Goal: Answer question/provide support: Share knowledge or assist other users

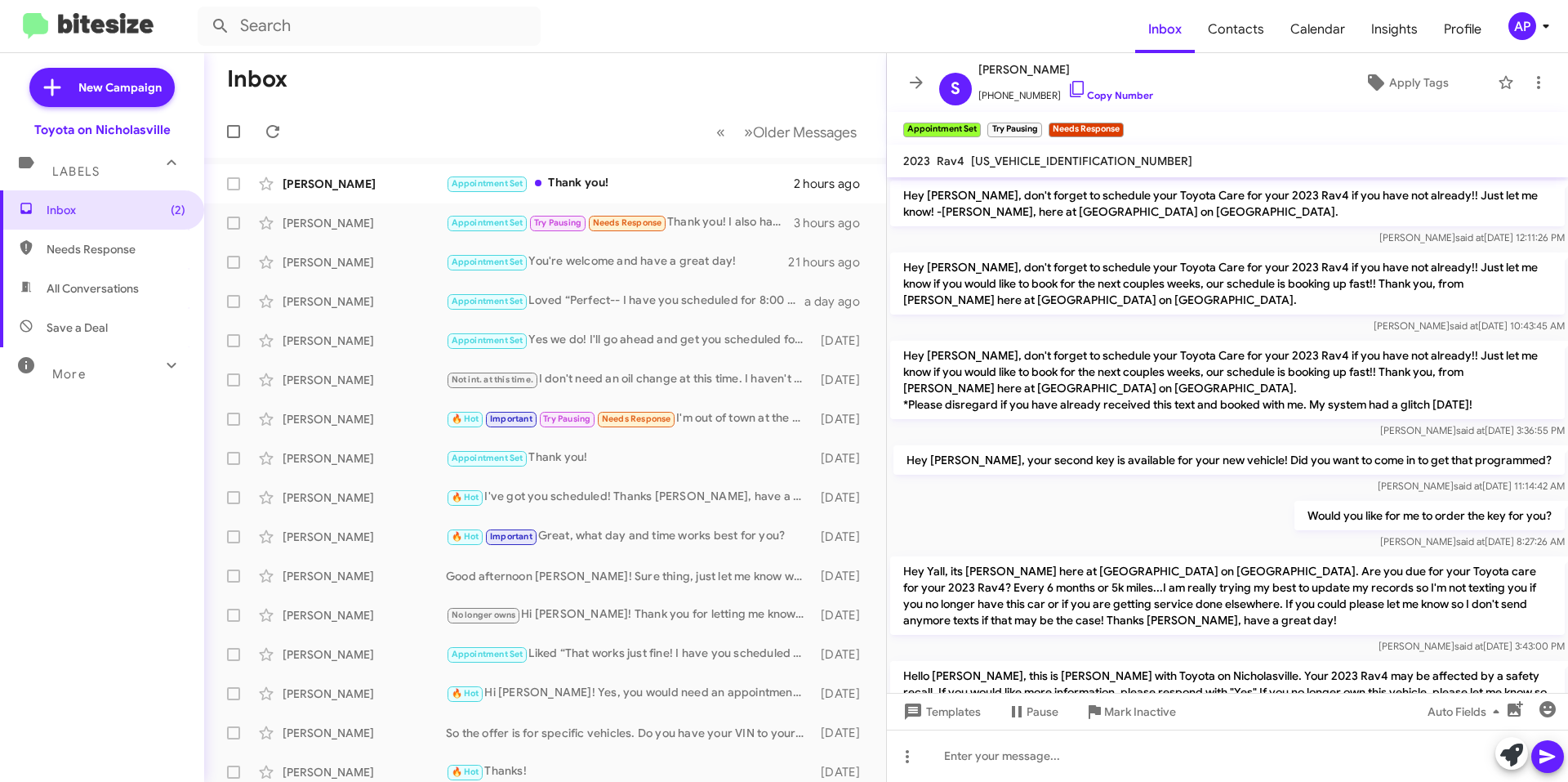
scroll to position [2833, 0]
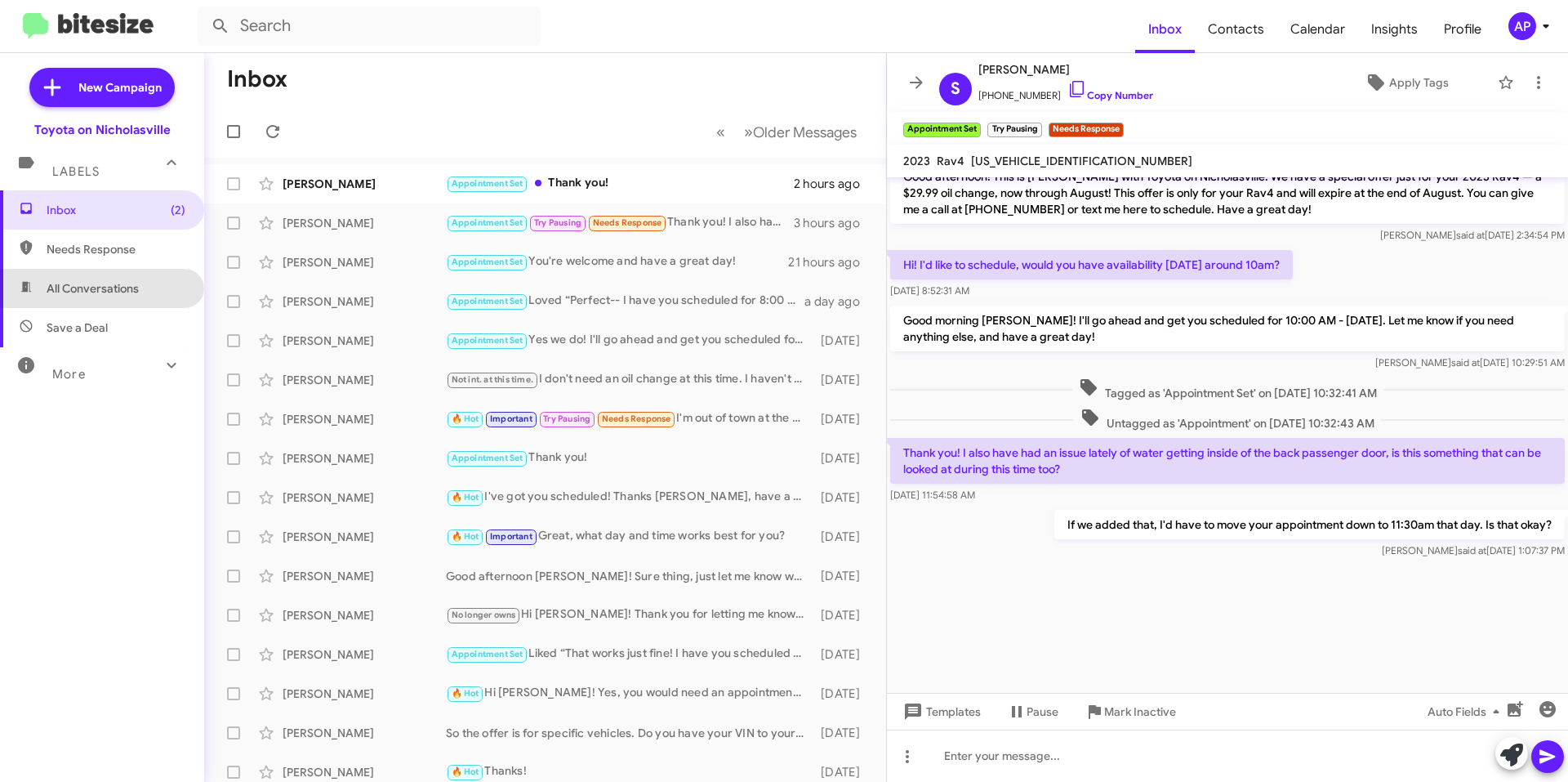
click at [102, 294] on span "All Conversations" at bounding box center [92, 288] width 92 height 16
type input "in:all-conversations"
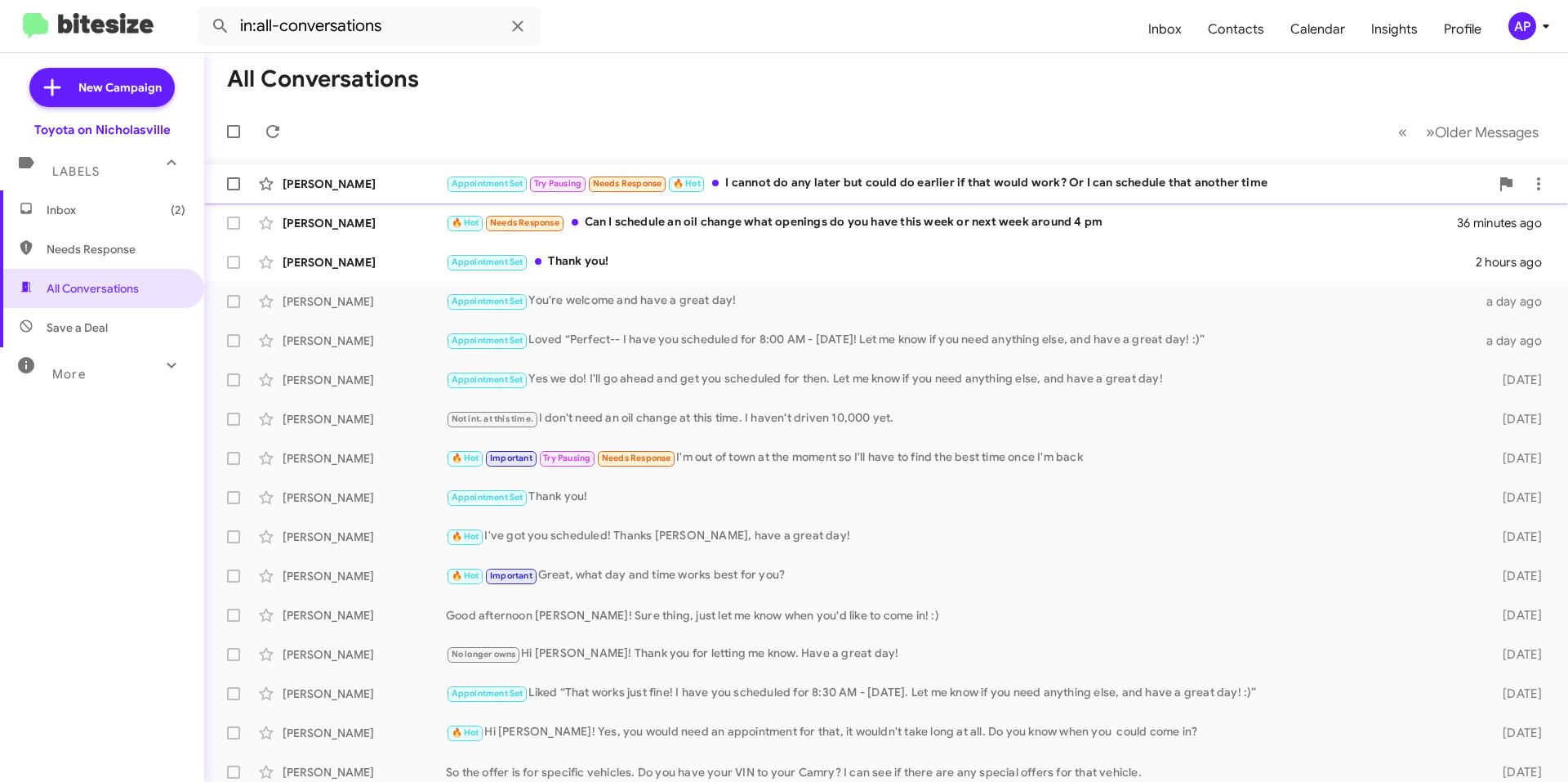
click at [804, 193] on div "Appointment Set Try Pausing Needs Response 🔥 Hot I cannot do any later but coul…" at bounding box center [967, 183] width 1044 height 19
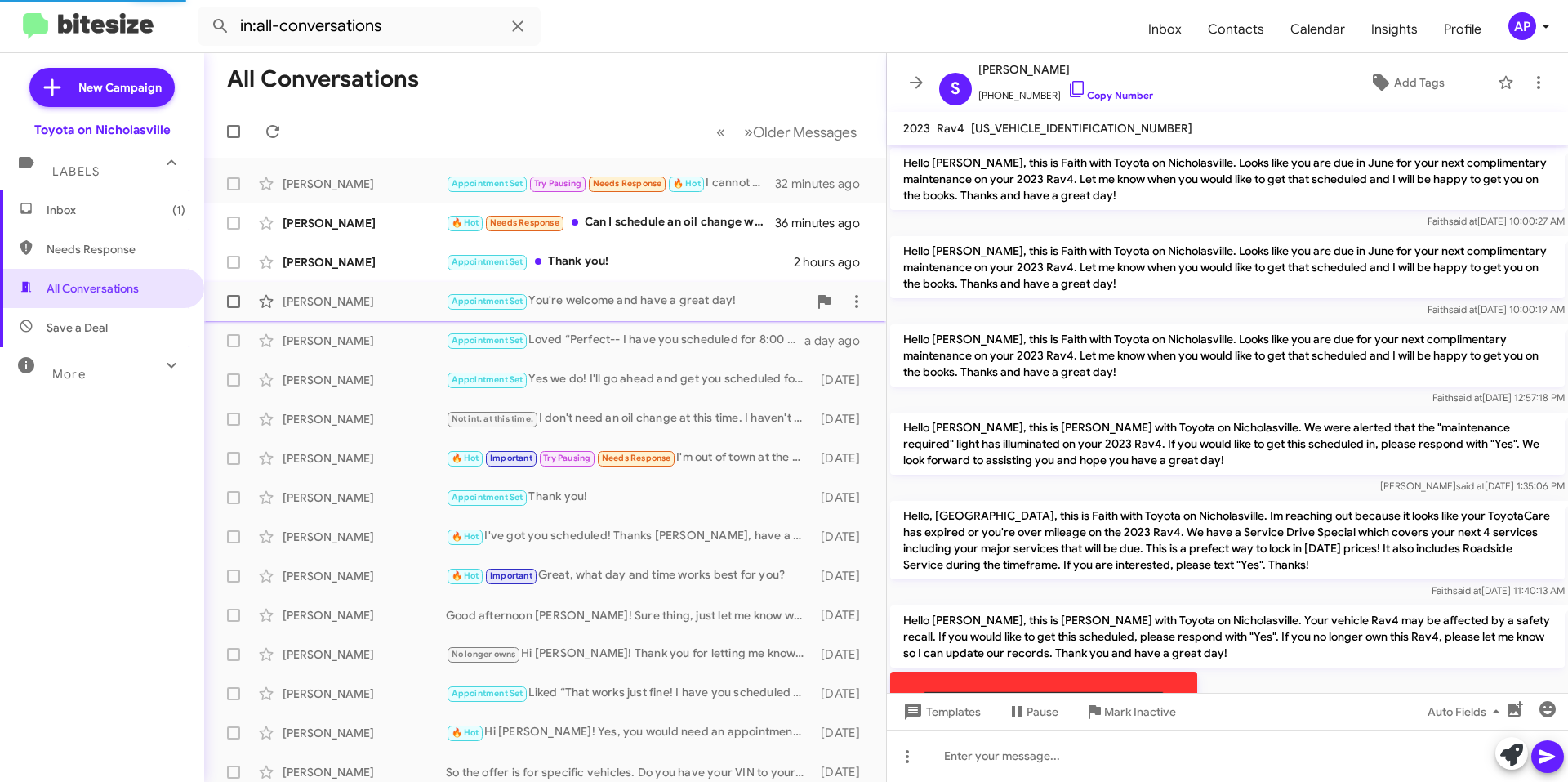
scroll to position [1604, 0]
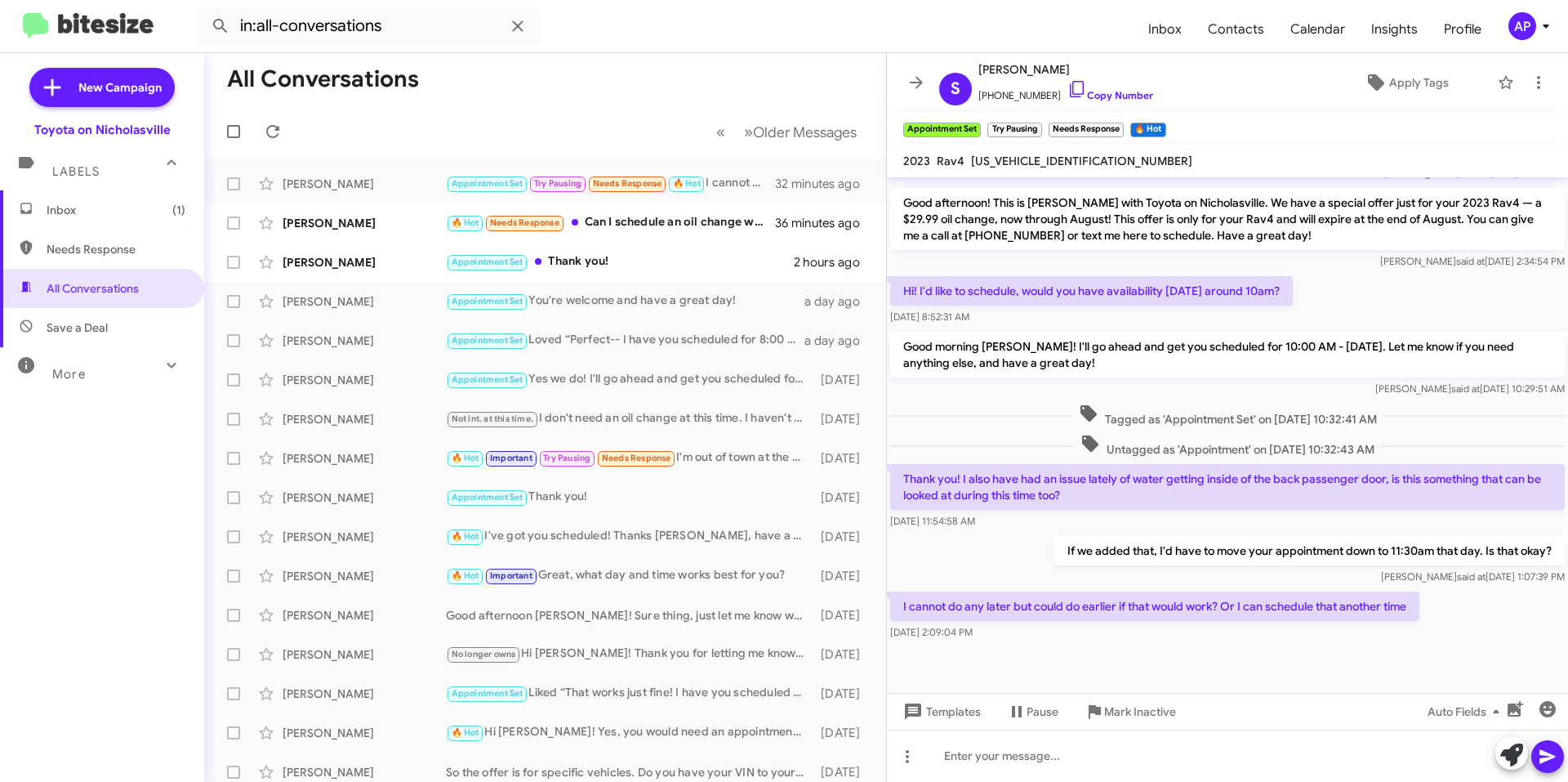
click at [1084, 538] on p "If we added that, I'd have to move your appointment down to 11:30am that day. I…" at bounding box center [1310, 550] width 511 height 29
click at [1088, 759] on div at bounding box center [1227, 756] width 681 height 53
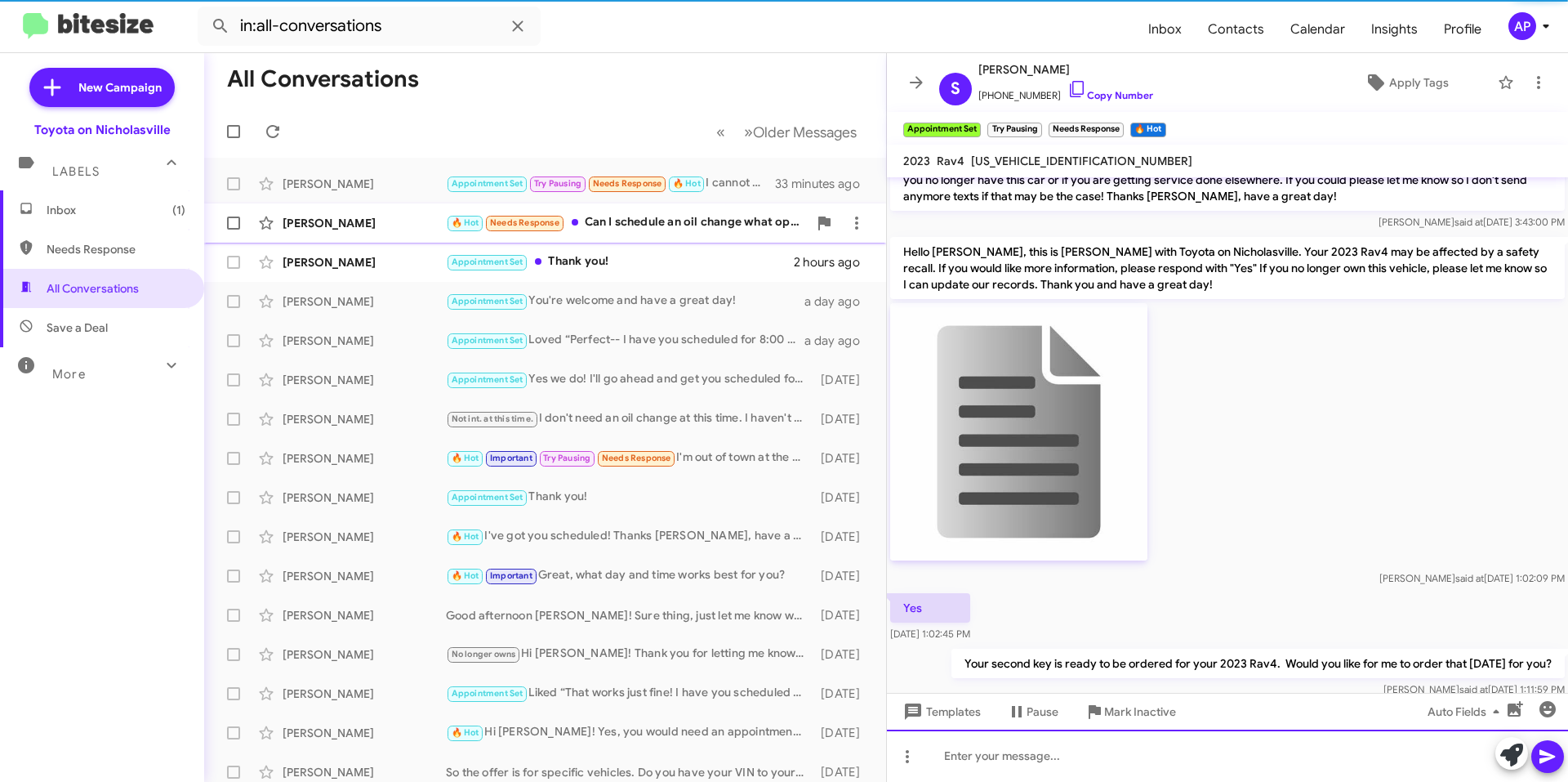
scroll to position [653, 0]
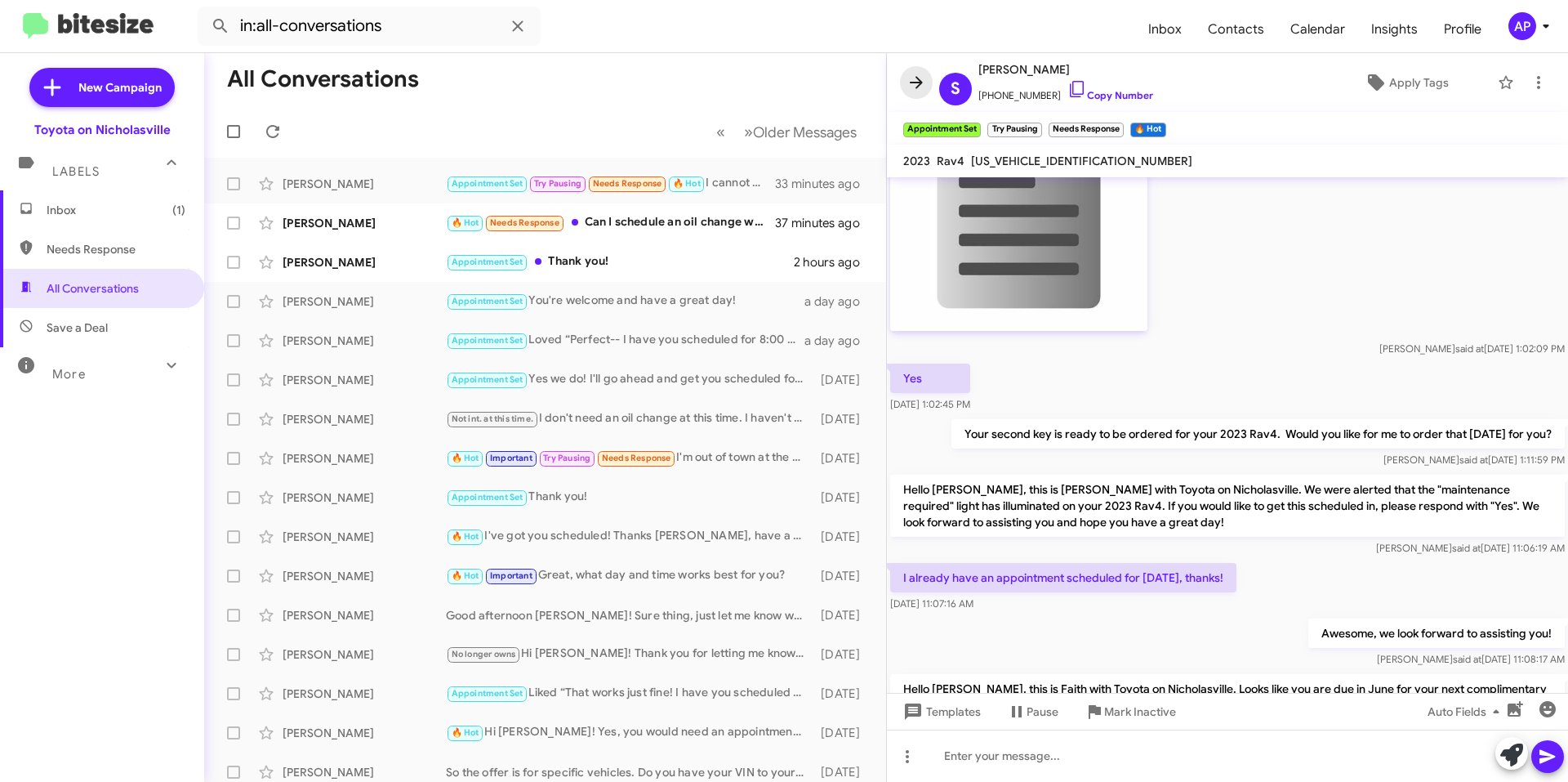
click at [920, 75] on icon at bounding box center [917, 82] width 20 height 20
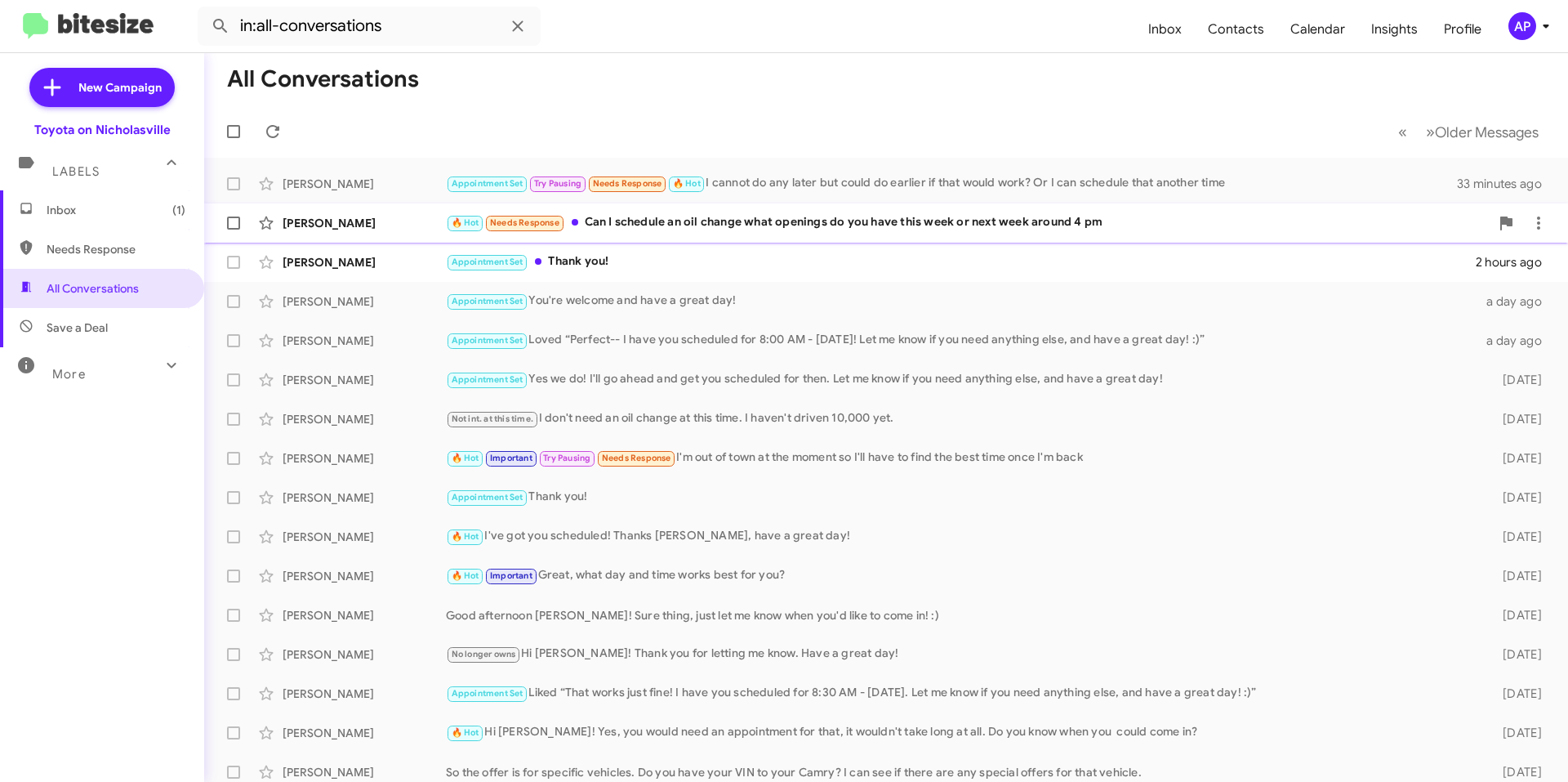
click at [970, 218] on div "🔥 Hot Needs Response Can I schedule an oil change what openings do you have thi…" at bounding box center [967, 222] width 1044 height 19
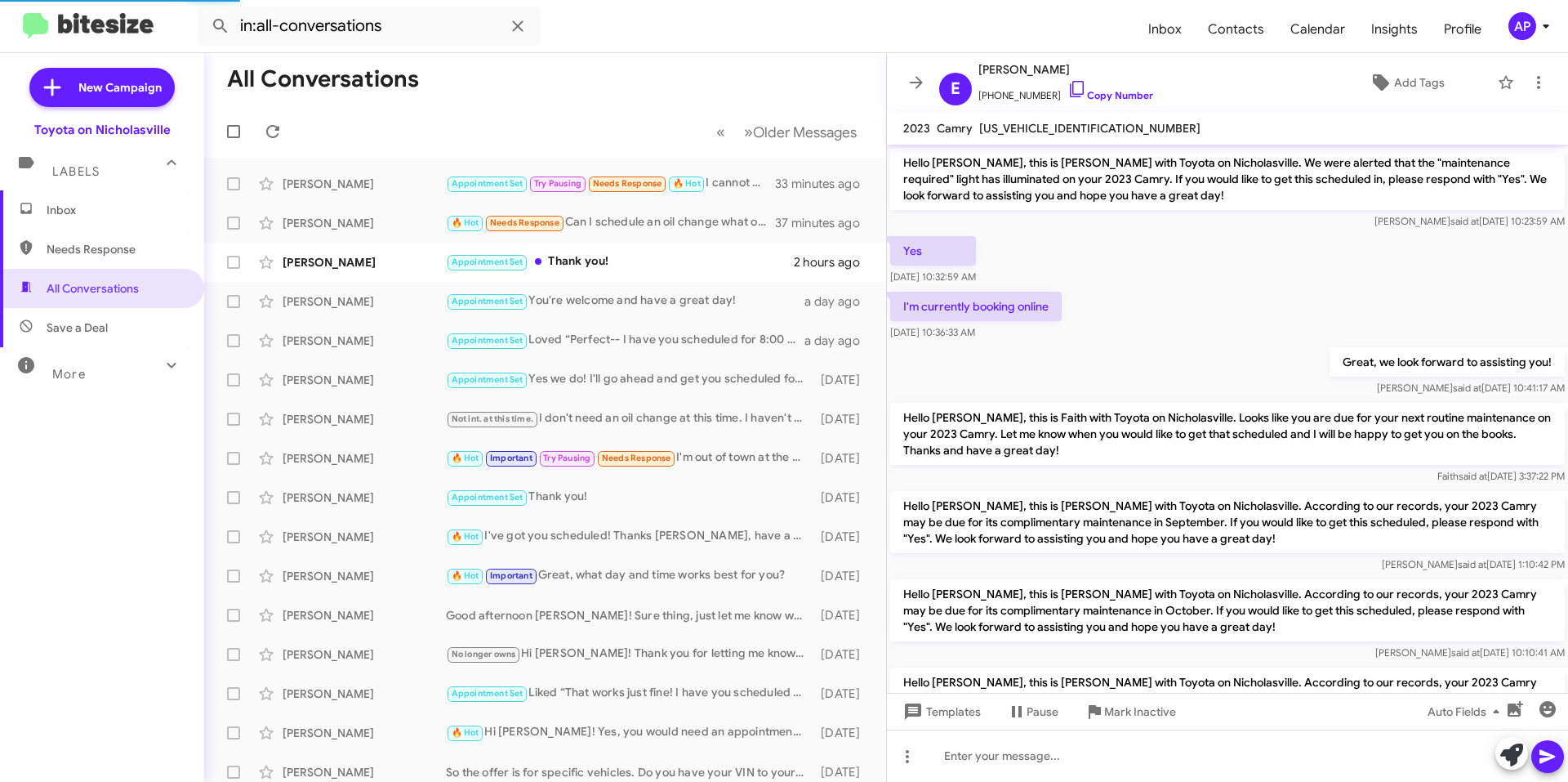
scroll to position [1004, 0]
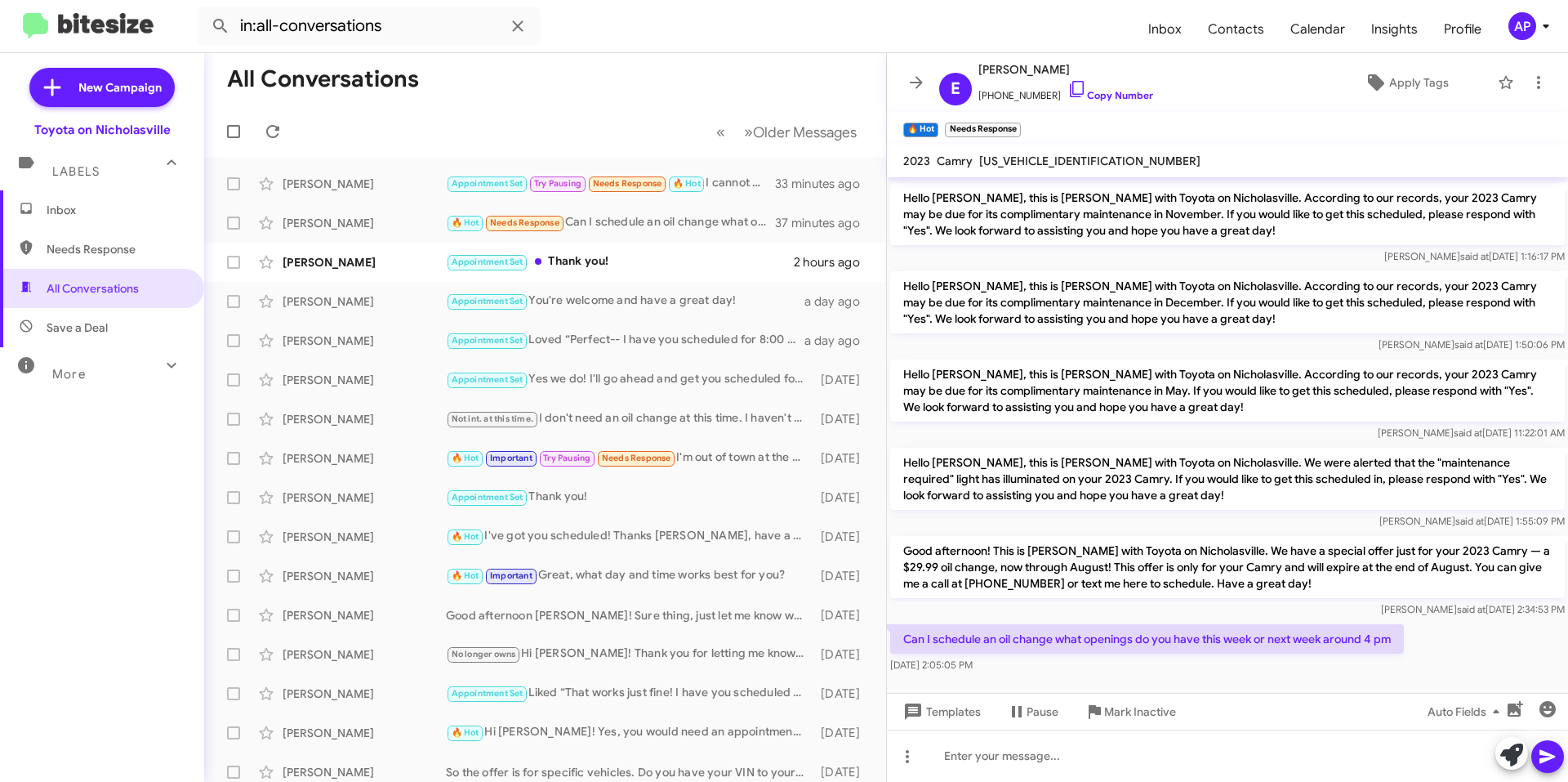
click at [1064, 146] on mat-toolbar "2023 Camry [US_VEHICLE_IDENTIFICATION_NUMBER]" at bounding box center [1227, 161] width 681 height 33
click at [1063, 154] on span "[US_VEHICLE_IDENTIFICATION_NUMBER]" at bounding box center [1090, 161] width 221 height 14
copy span "[US_VEHICLE_IDENTIFICATION_NUMBER]"
click at [1115, 777] on div at bounding box center [1227, 756] width 681 height 53
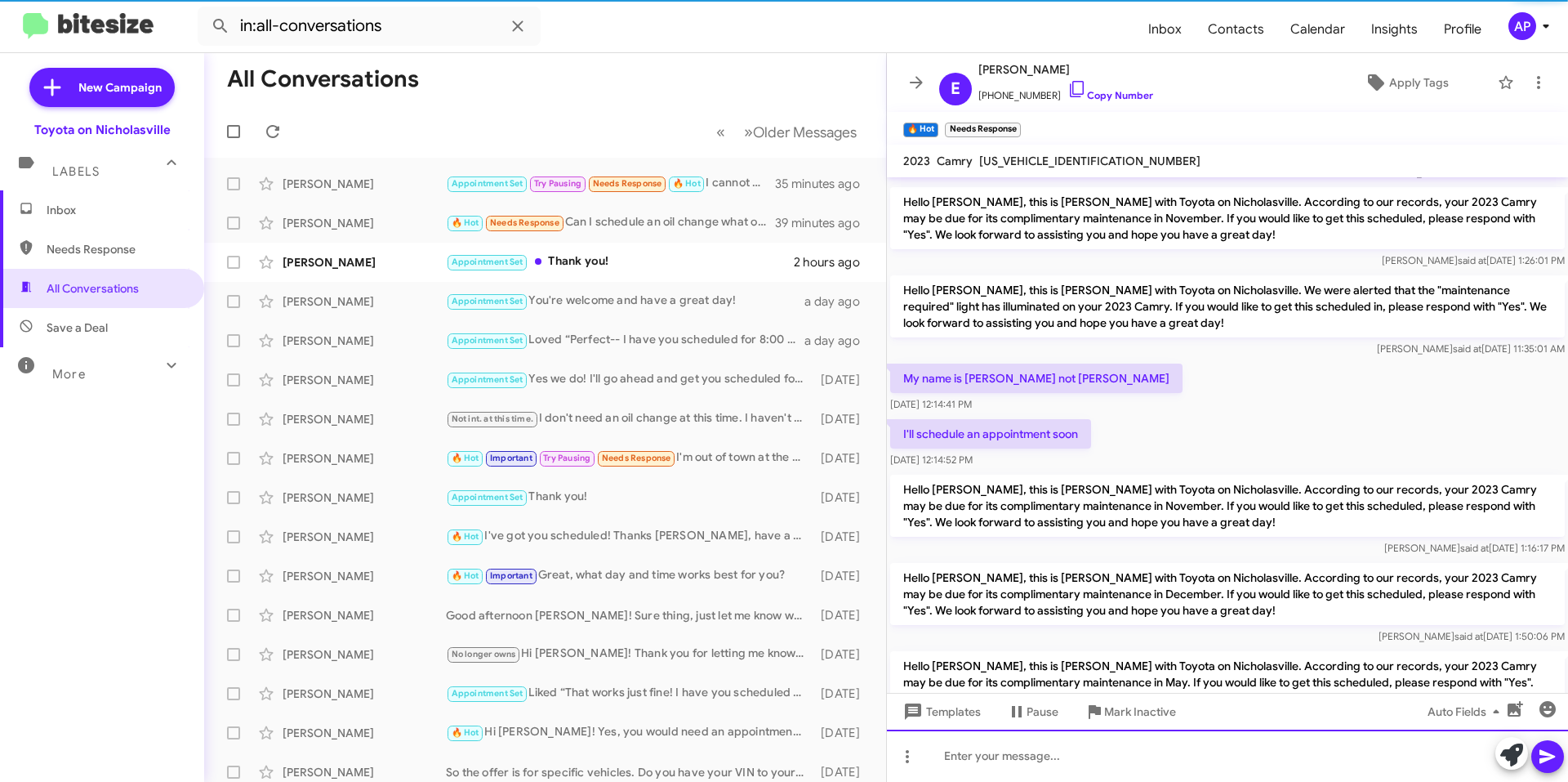
scroll to position [1748, 0]
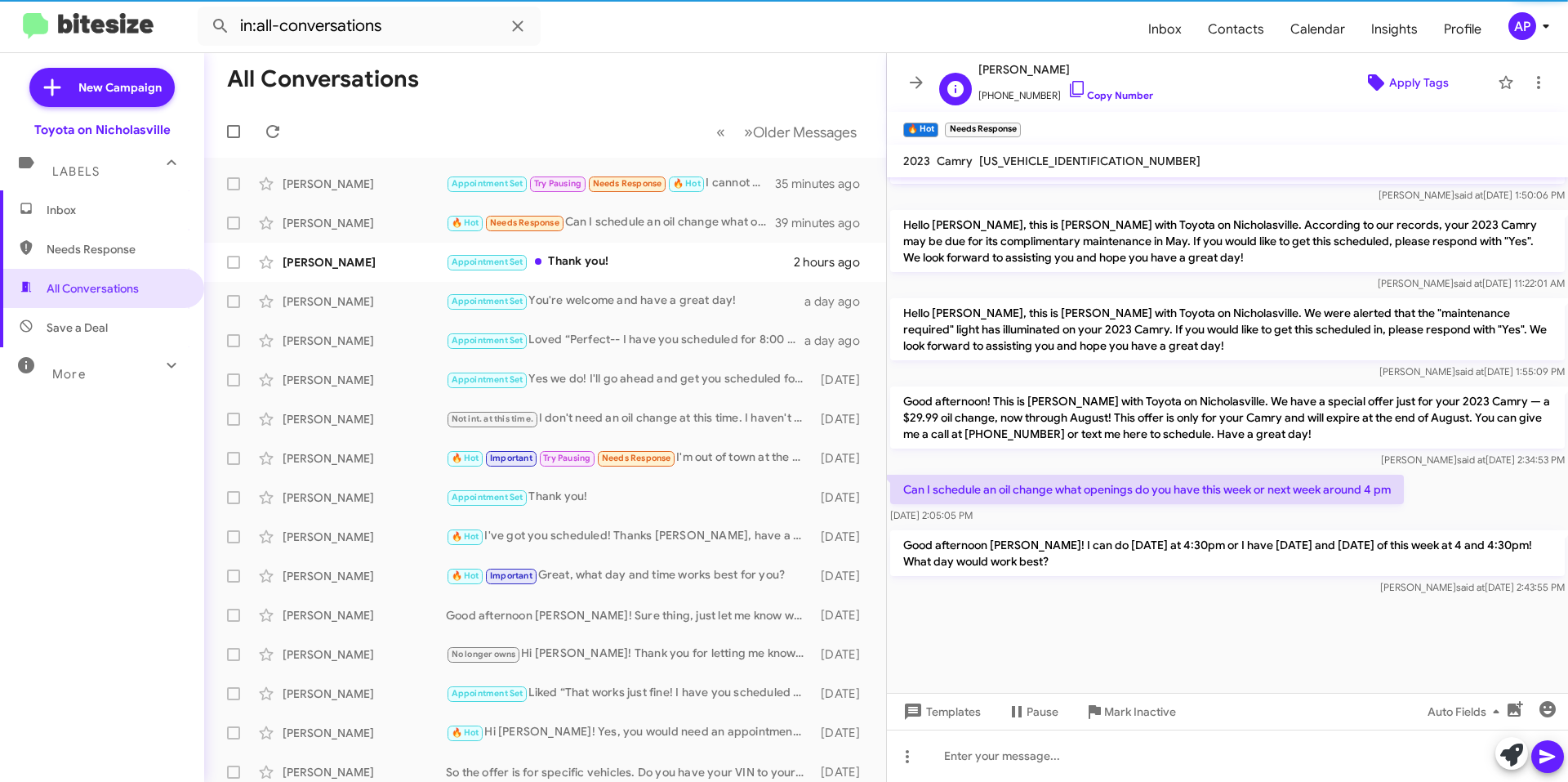
click at [1408, 80] on span "Apply Tags" at bounding box center [1419, 82] width 60 height 29
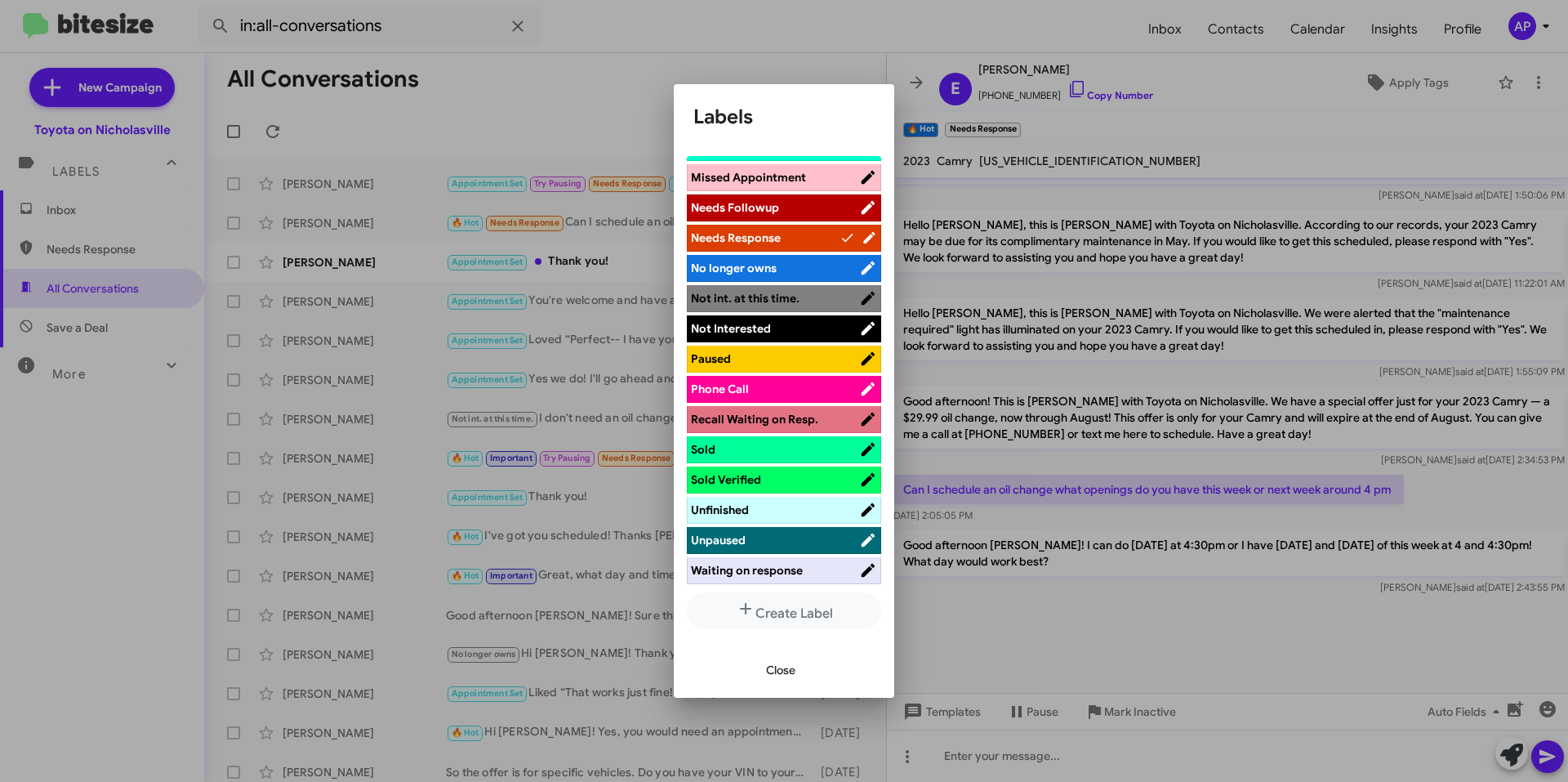
scroll to position [296, 0]
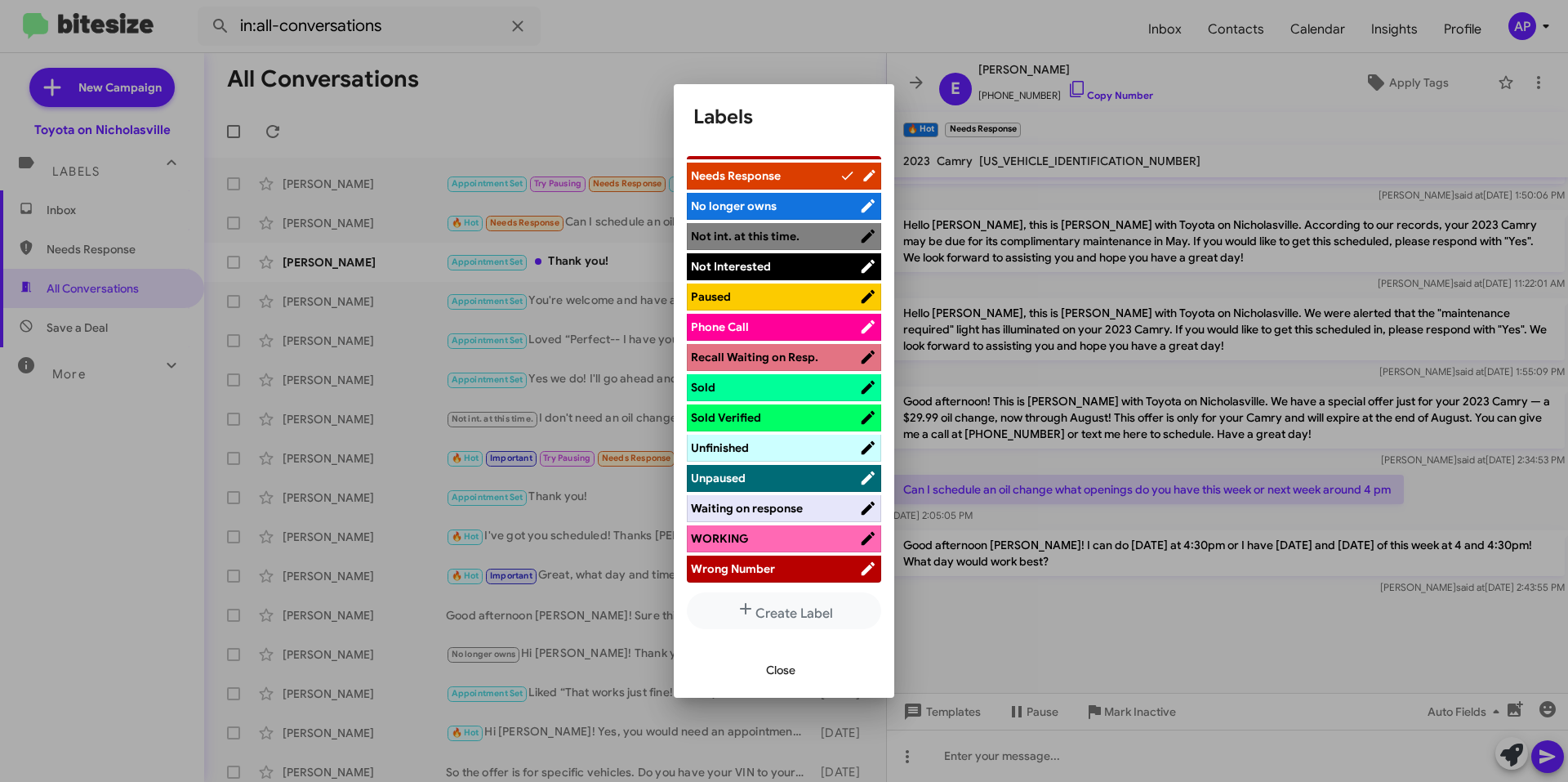
click at [746, 536] on span "WORKING" at bounding box center [719, 538] width 57 height 14
click at [794, 673] on span "Close" at bounding box center [781, 670] width 29 height 29
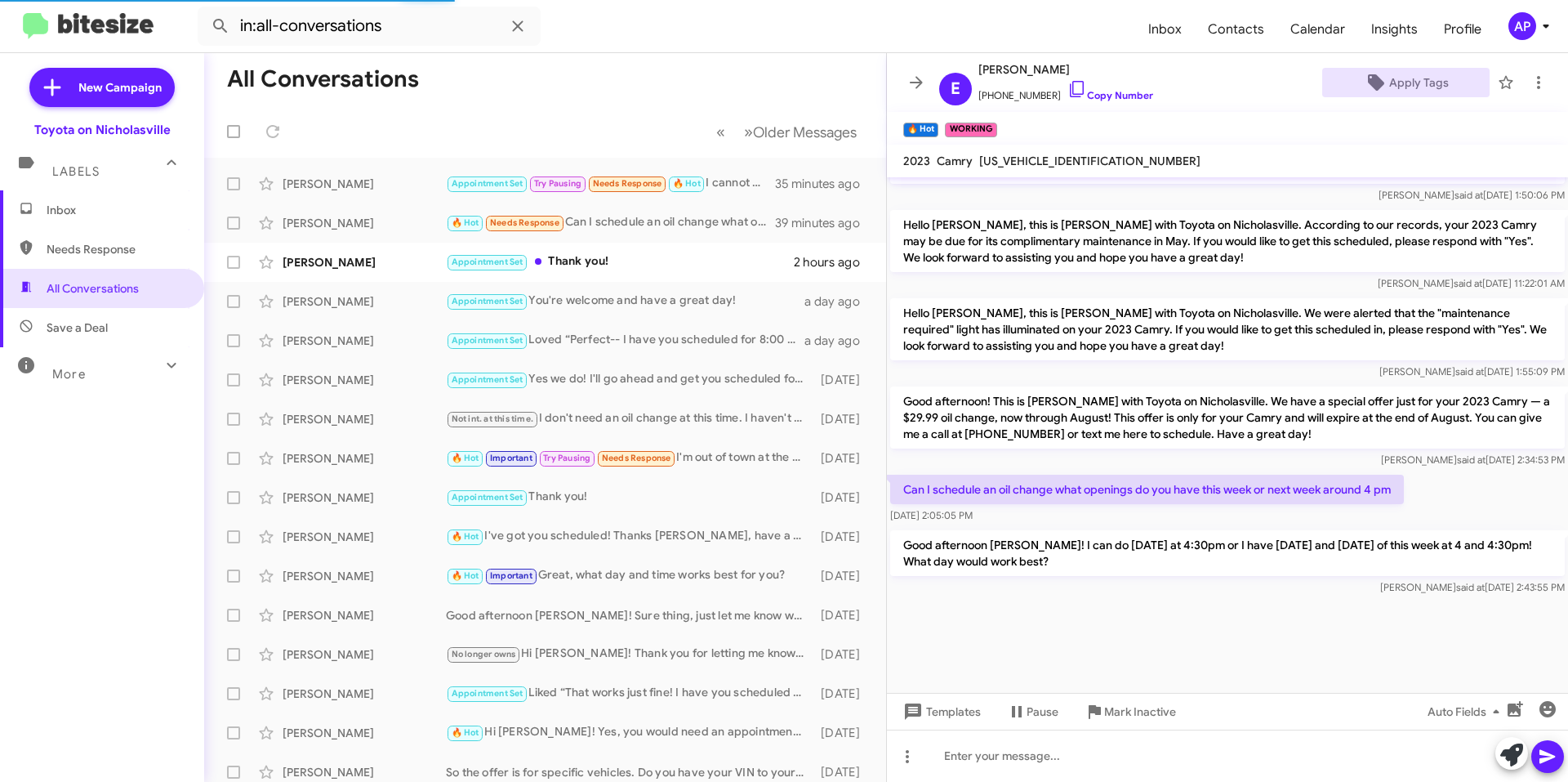
click at [899, 74] on mat-toolbar "E [PERSON_NAME] [PHONE_NUMBER] Copy Number Apply Tags" at bounding box center [1227, 82] width 681 height 59
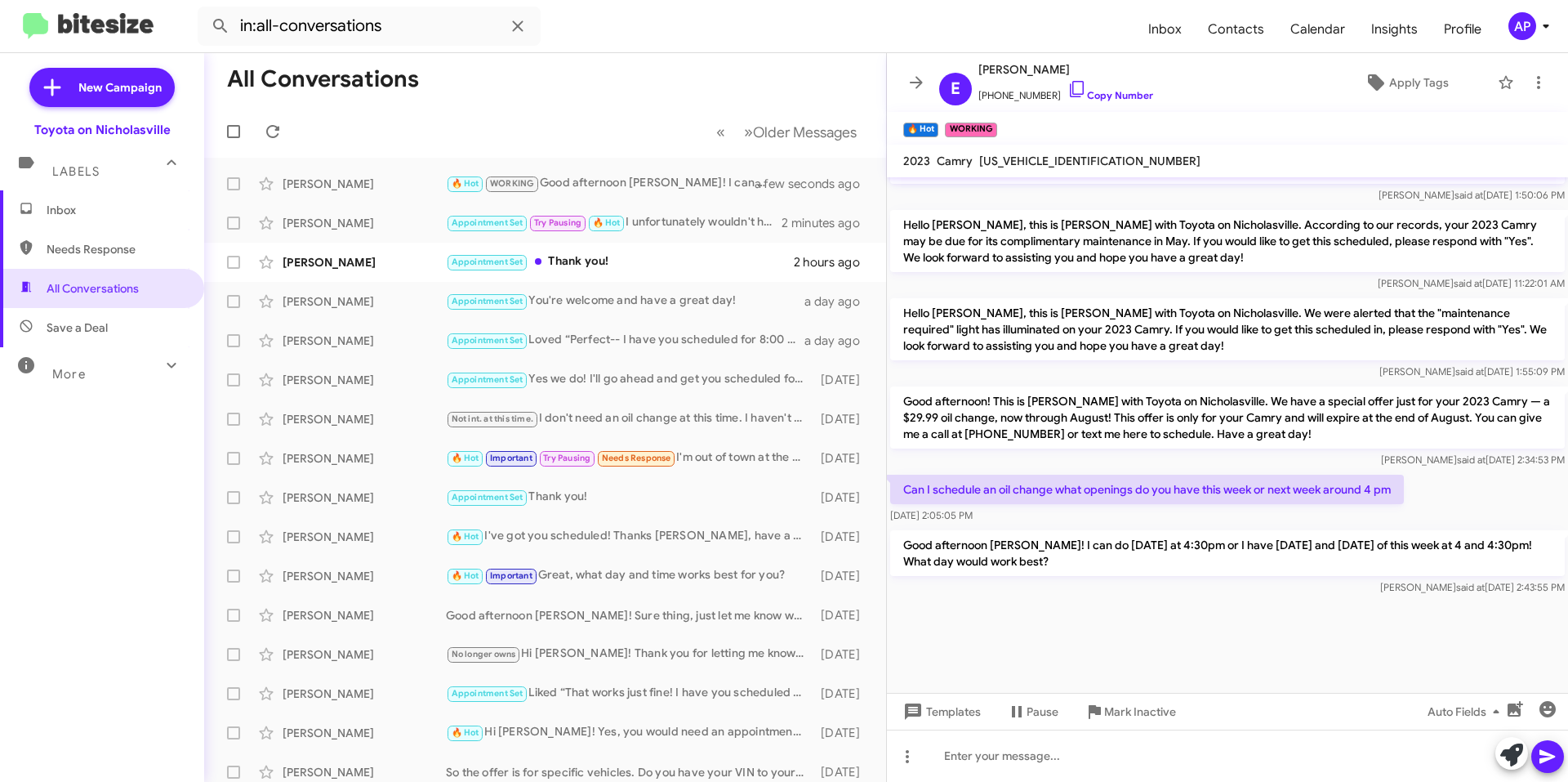
click at [909, 70] on button at bounding box center [917, 82] width 33 height 33
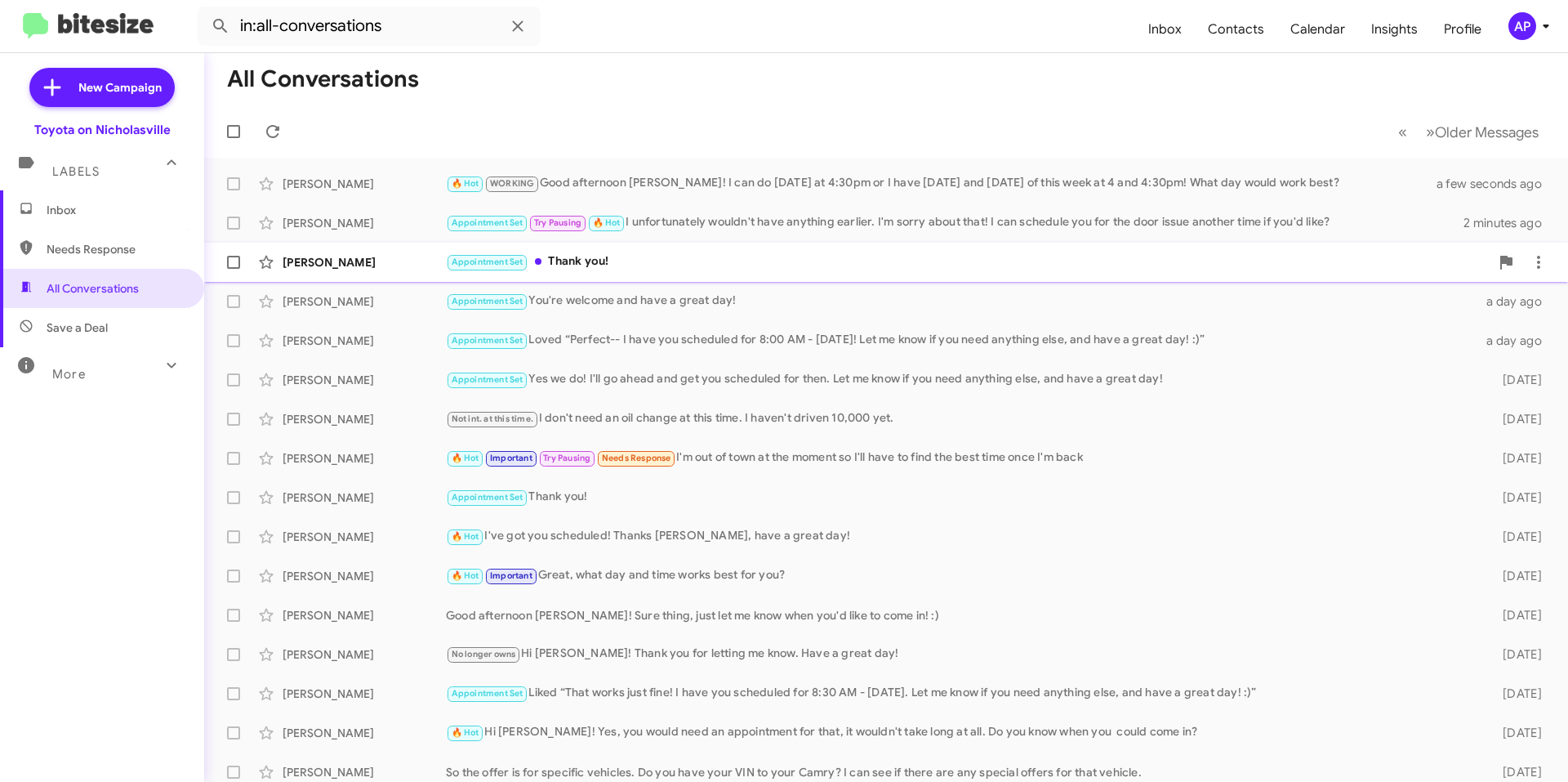
click at [887, 257] on div "Appointment Set Thank you!" at bounding box center [967, 262] width 1044 height 19
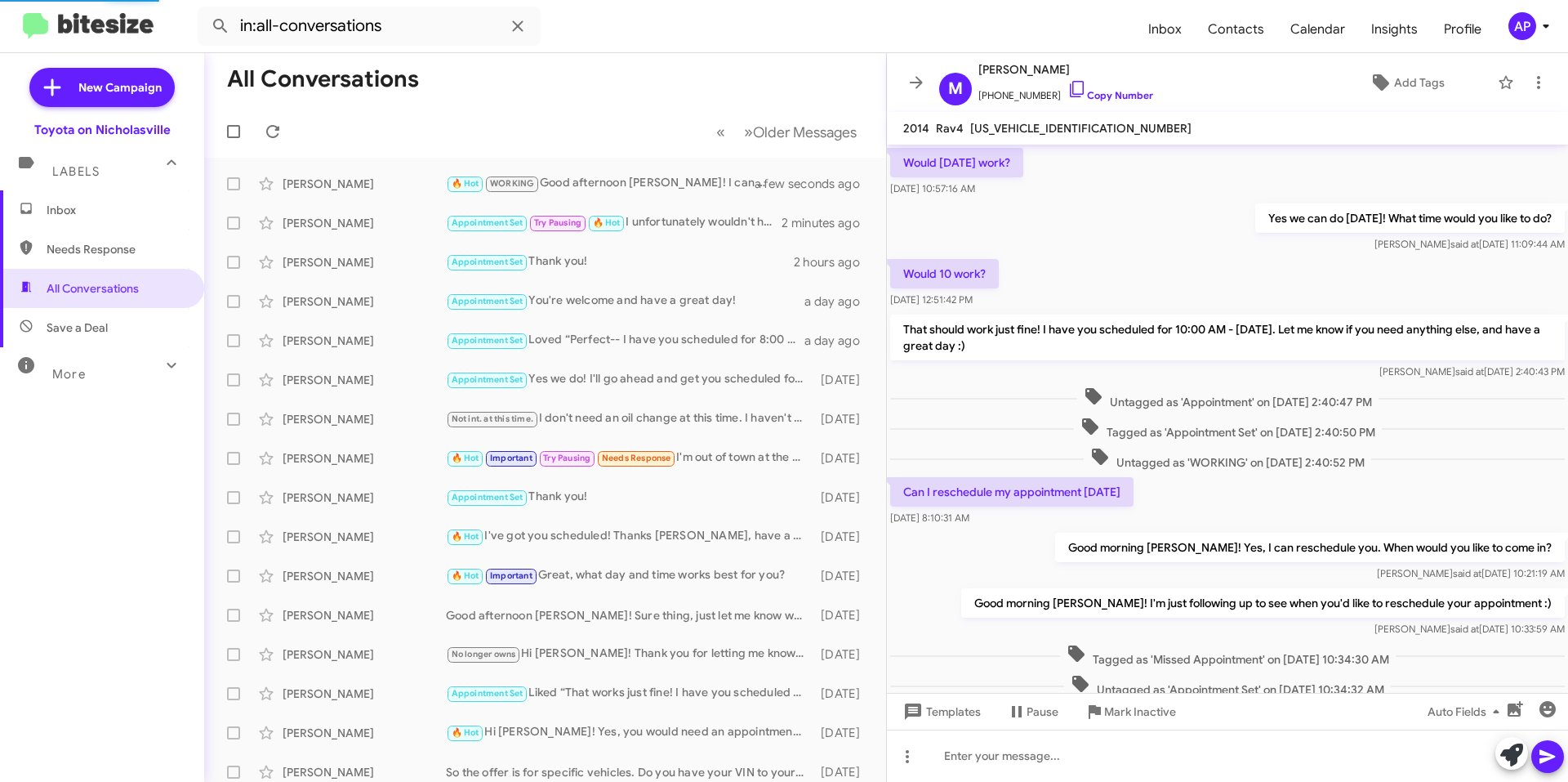
scroll to position [424, 0]
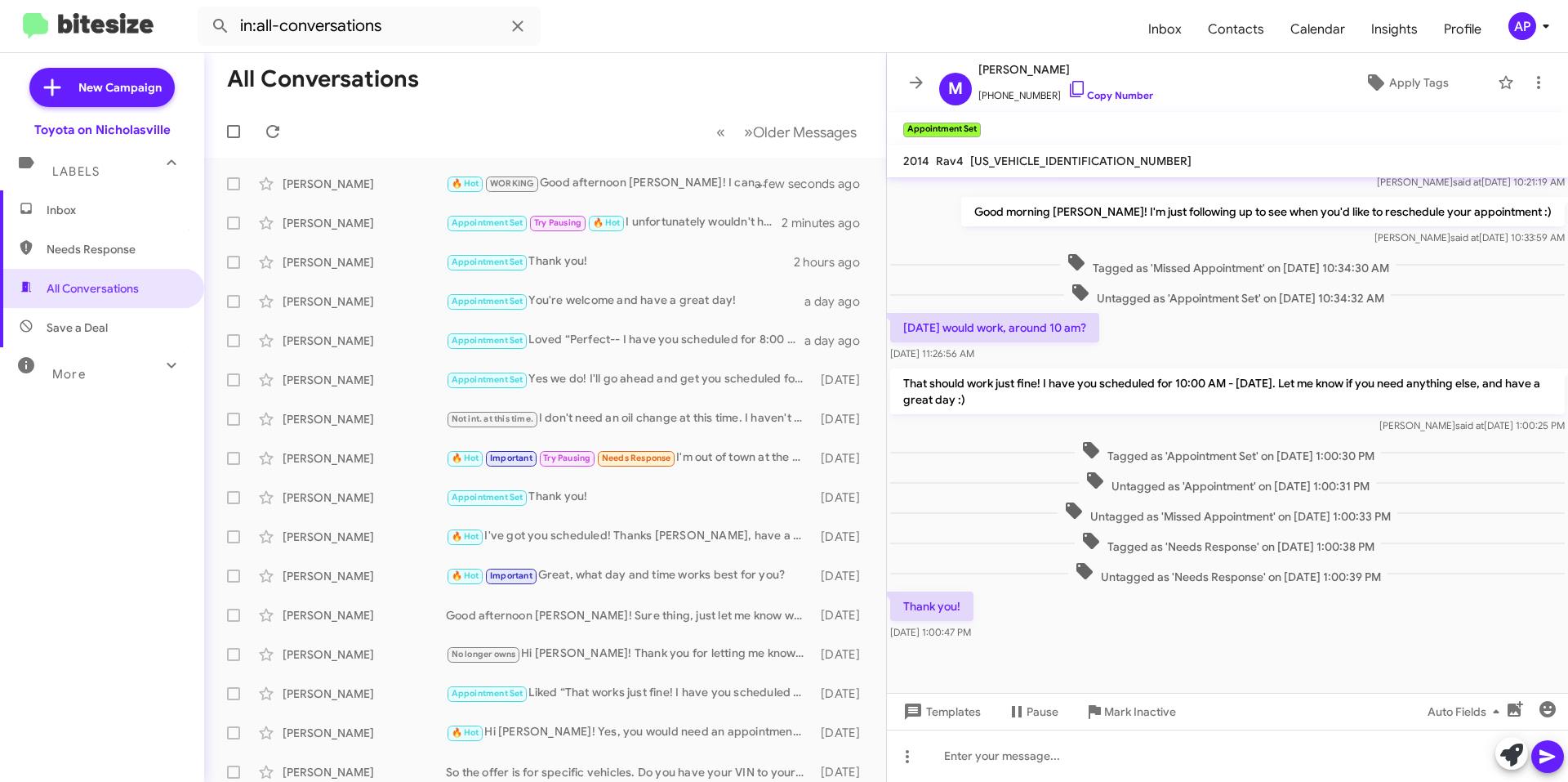
click at [918, 79] on icon at bounding box center [917, 82] width 20 height 20
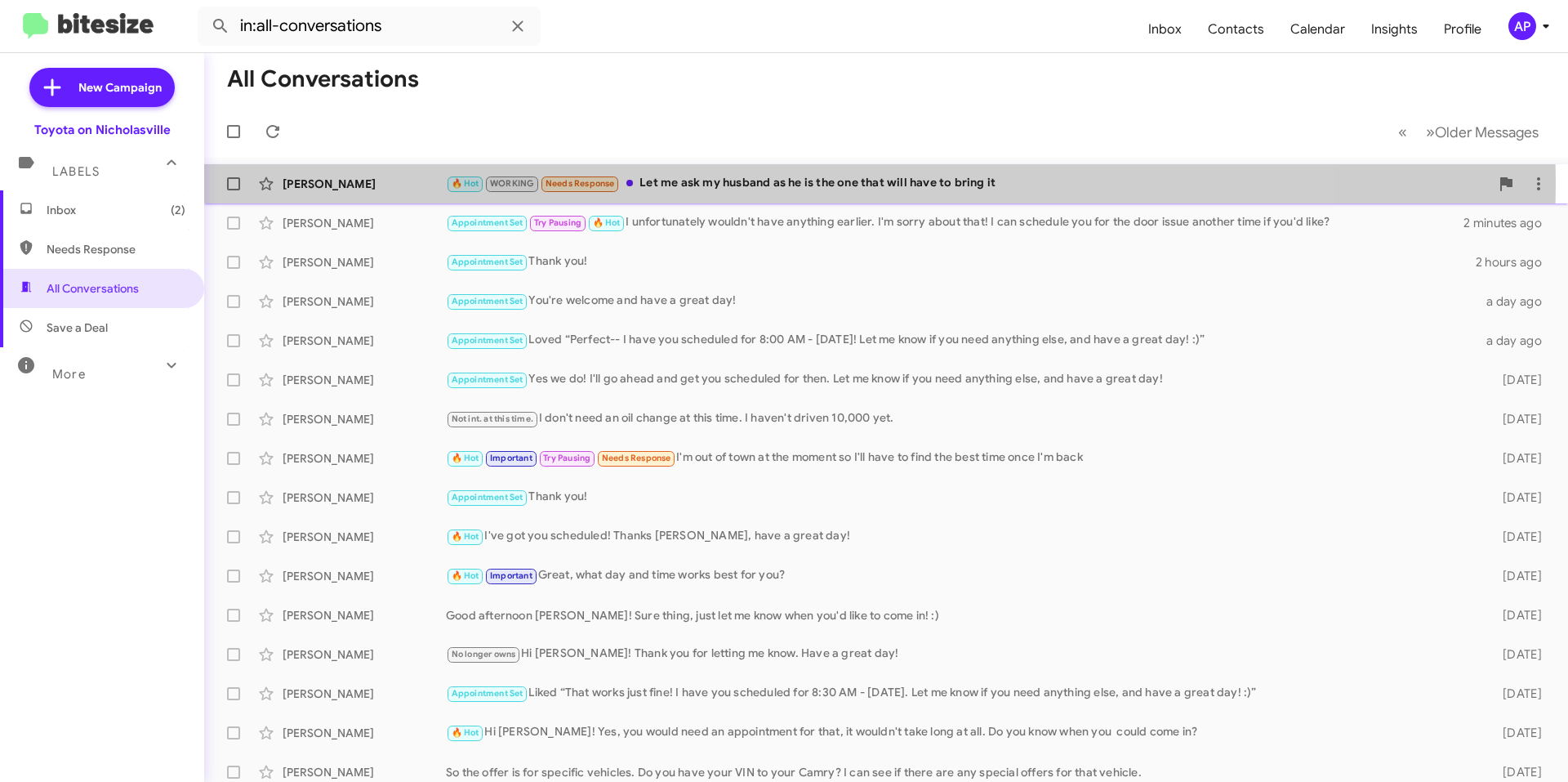
click at [718, 184] on div "🔥 Hot WORKING Needs Response Let me ask my husband as he is the one that will h…" at bounding box center [967, 183] width 1044 height 19
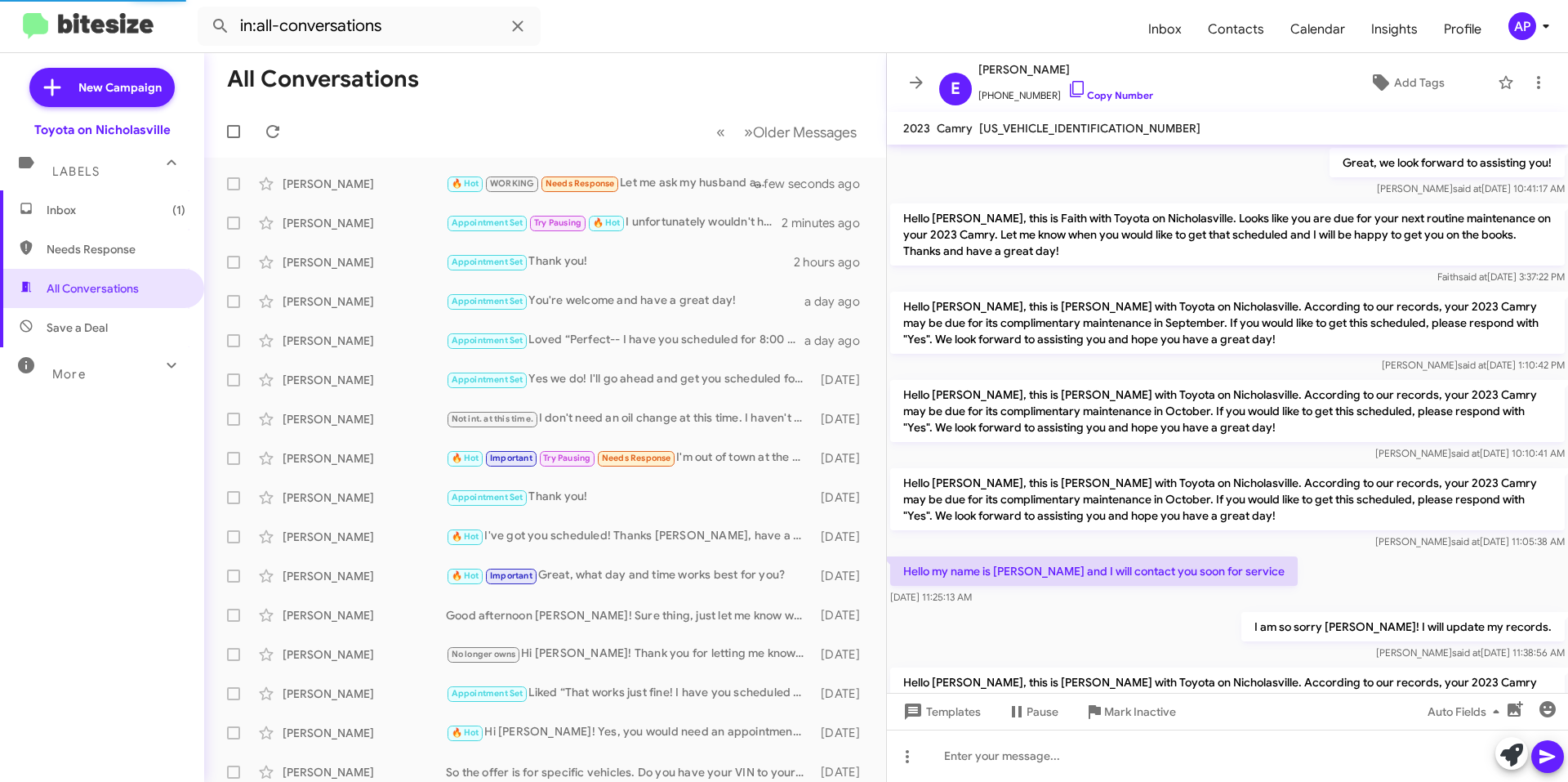
scroll to position [995, 0]
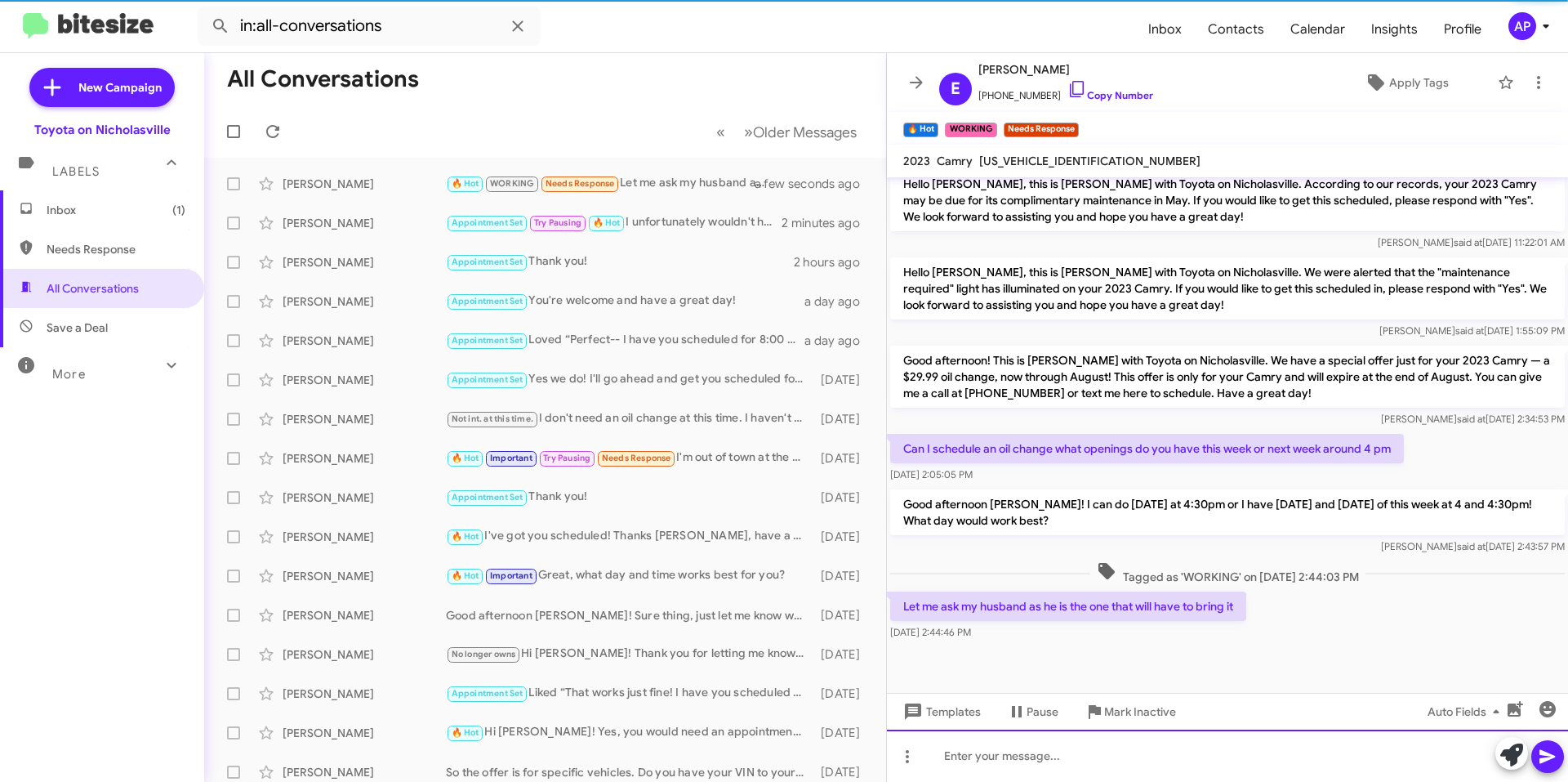
click at [1127, 770] on div at bounding box center [1227, 756] width 681 height 53
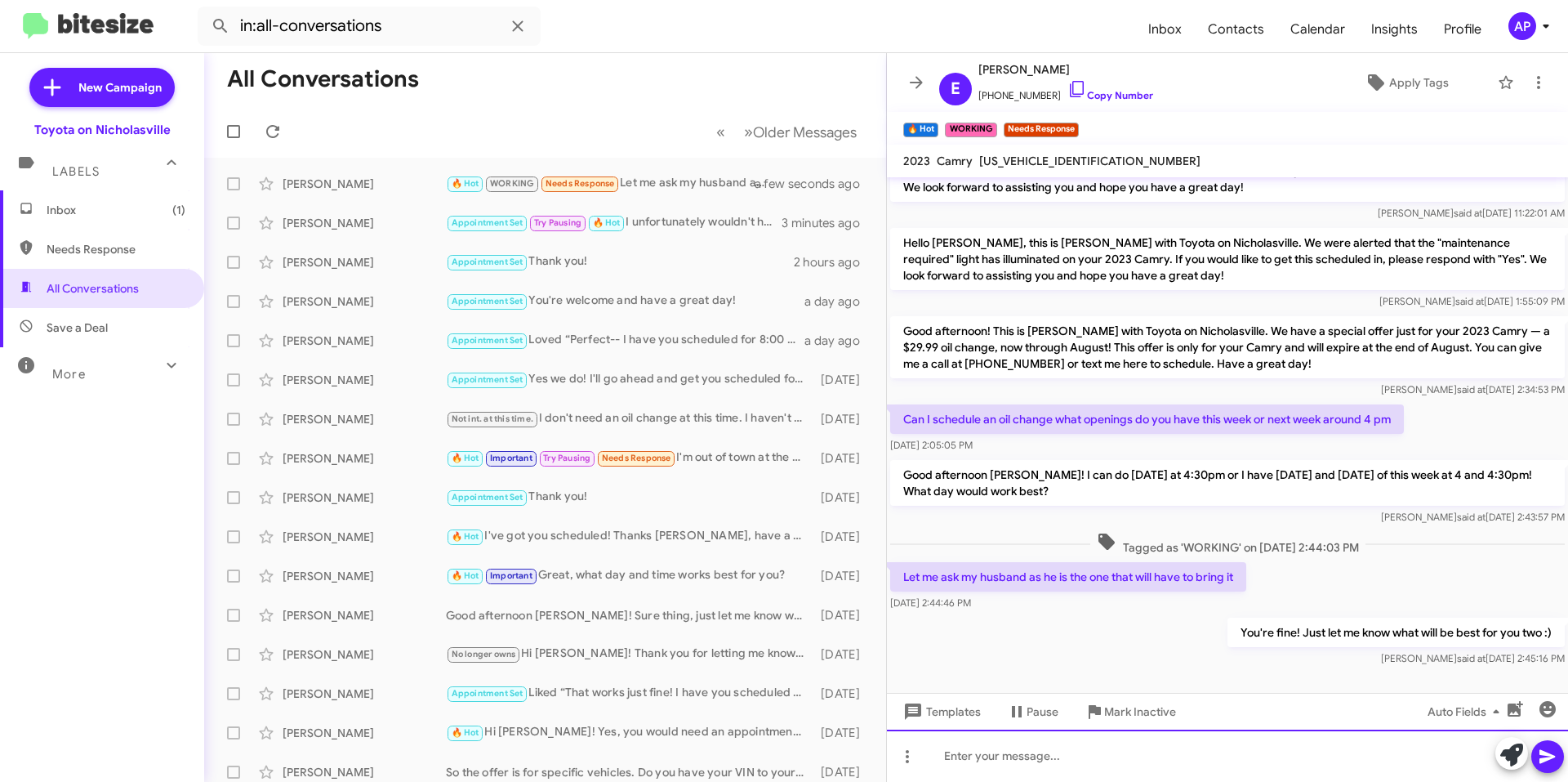
scroll to position [1869, 0]
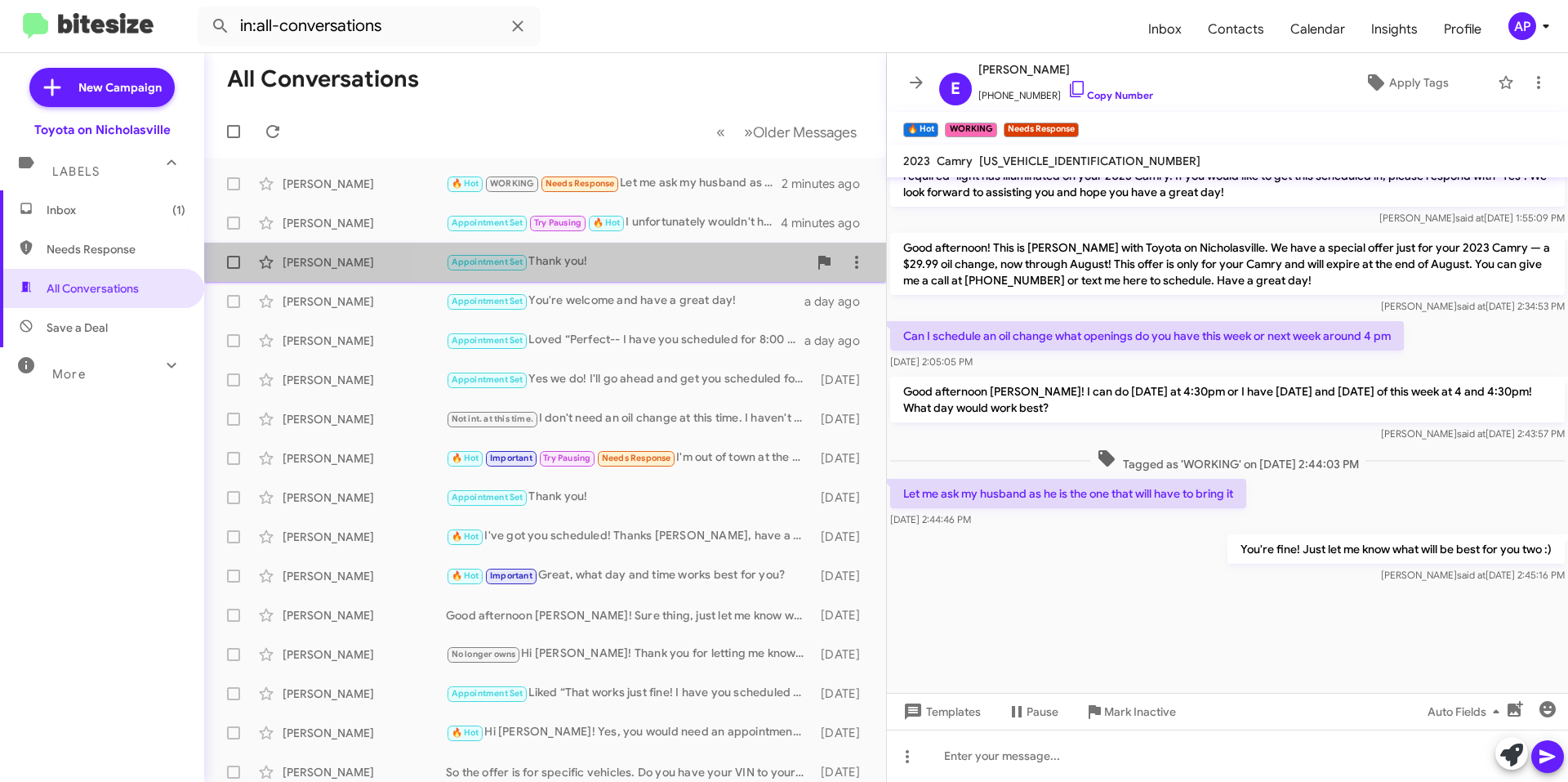
click at [697, 252] on div "[PERSON_NAME] Appointment Set Thank you! 2 hours ago" at bounding box center [545, 262] width 656 height 33
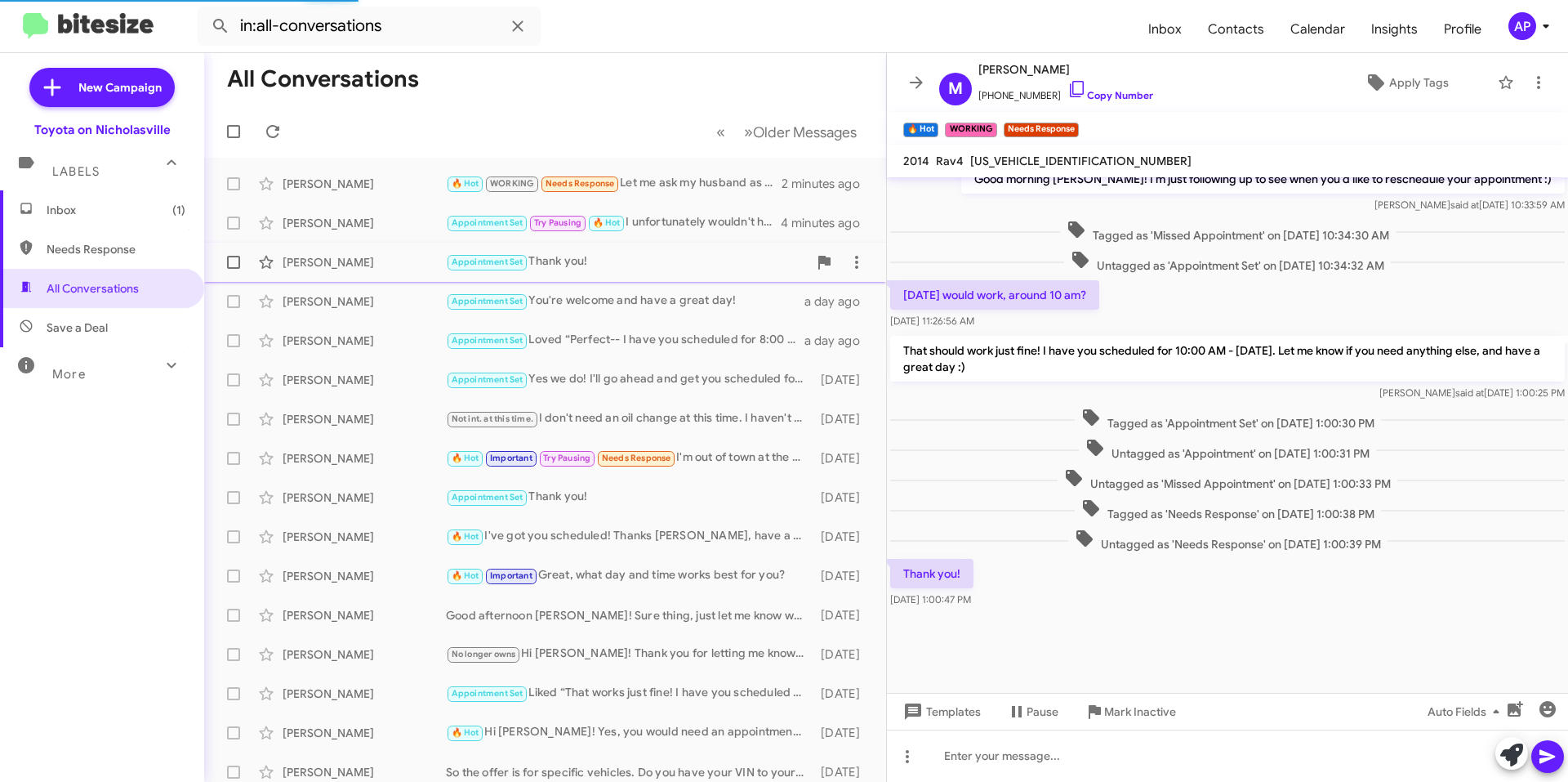
scroll to position [457, 0]
click at [906, 77] on span at bounding box center [917, 82] width 33 height 20
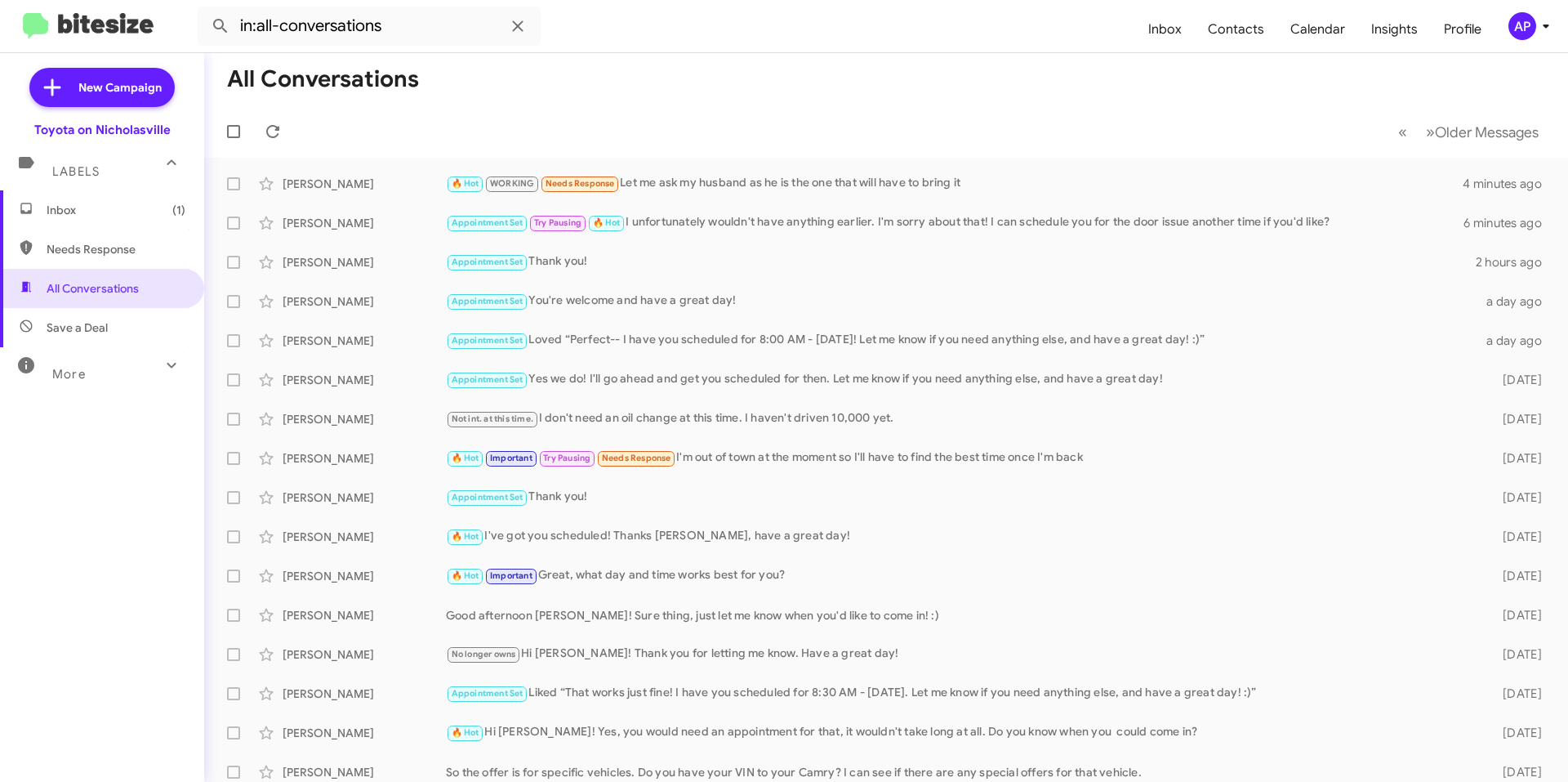
click at [96, 206] on span "Inbox (1)" at bounding box center [115, 210] width 139 height 16
